Goal: Transaction & Acquisition: Purchase product/service

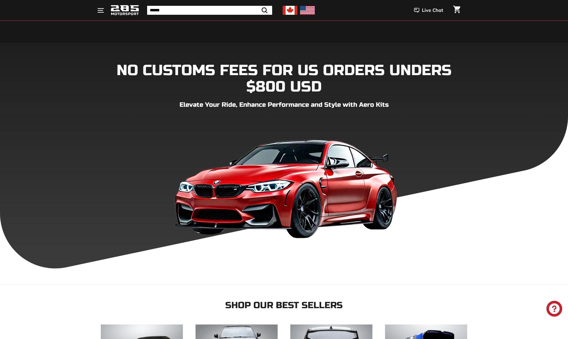
scroll to position [158, 0]
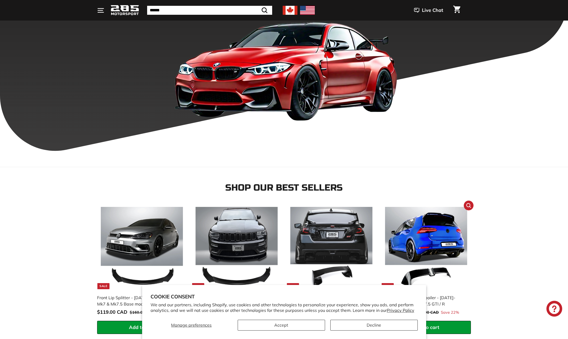
scroll to position [158, 0]
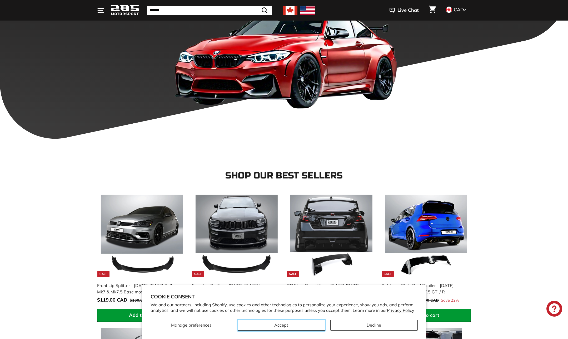
click at [300, 324] on button "Accept" at bounding box center [281, 324] width 87 height 11
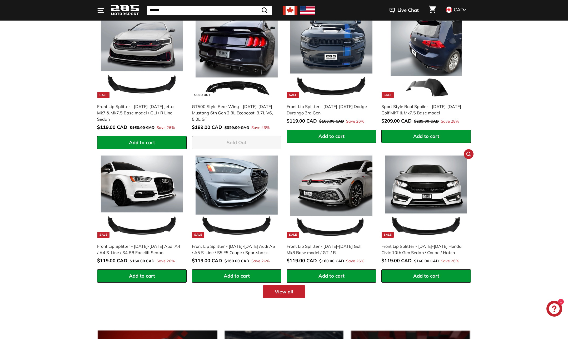
scroll to position [500, 0]
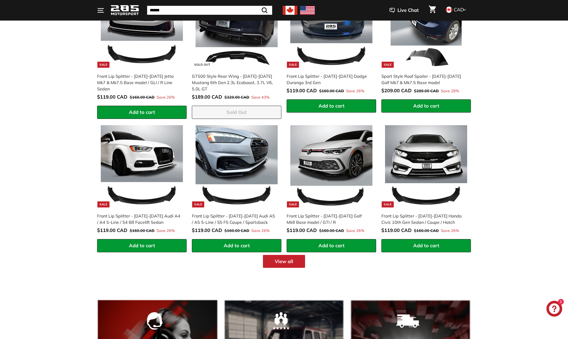
click at [293, 260] on link "View all" at bounding box center [284, 261] width 42 height 13
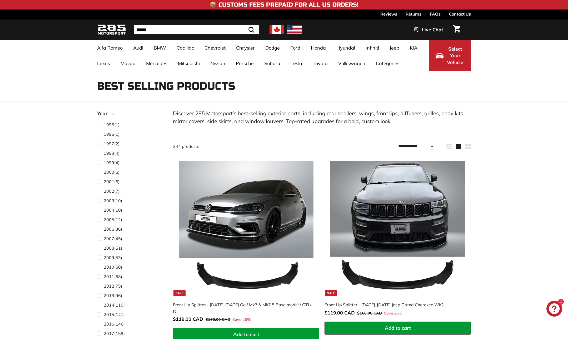
select select "**********"
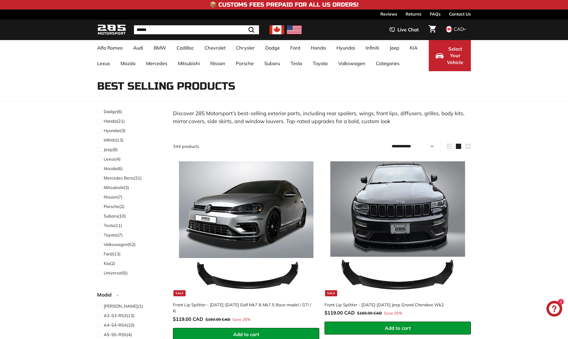
scroll to position [395, 0]
click at [101, 160] on span at bounding box center [100, 161] width 7 height 6
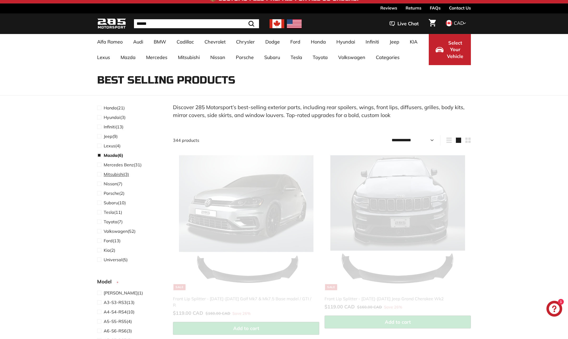
scroll to position [14, 0]
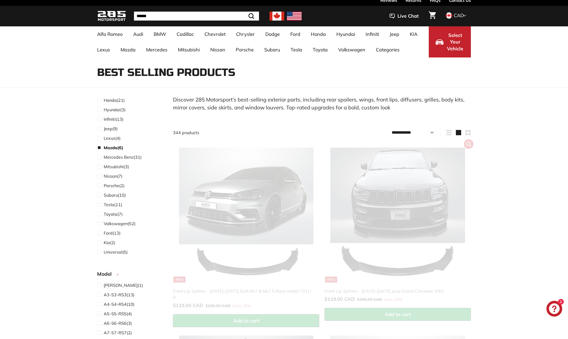
select select "**********"
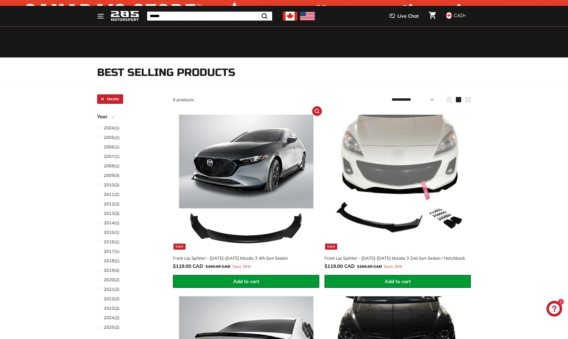
click at [284, 167] on img at bounding box center [246, 182] width 135 height 135
